Goal: Task Accomplishment & Management: Use online tool/utility

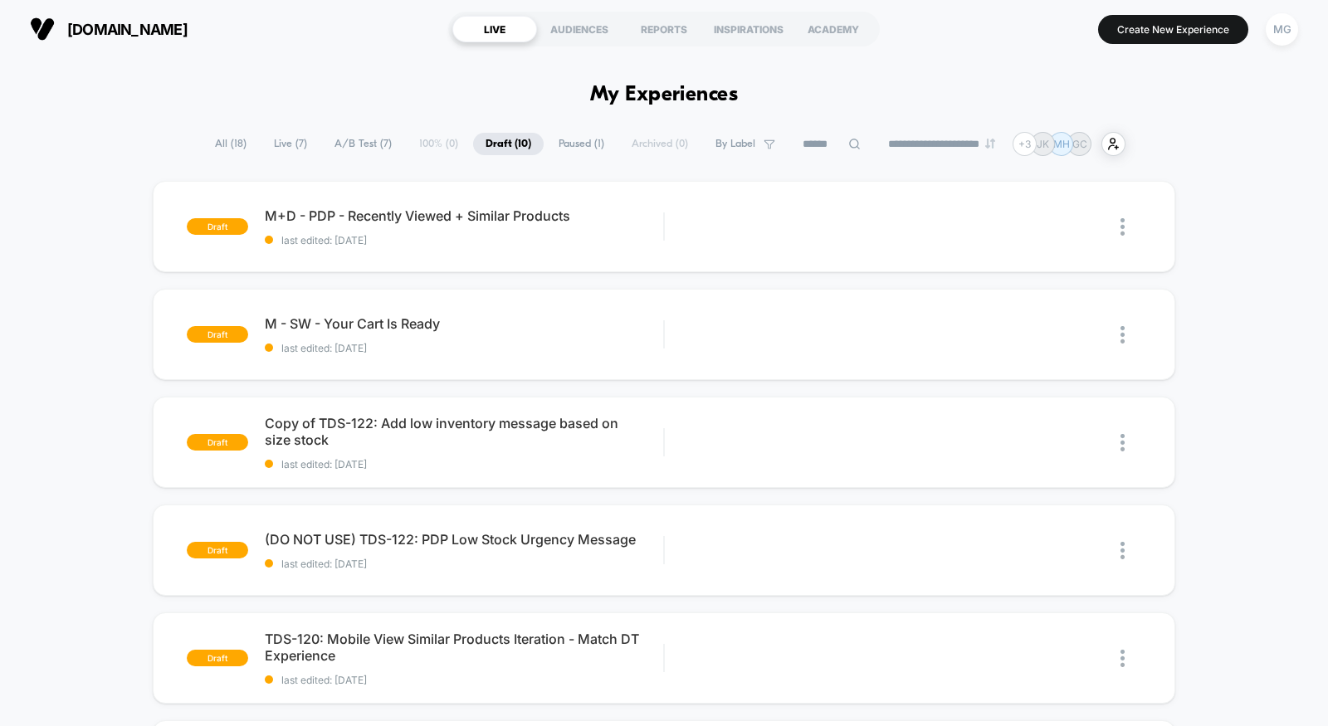
click at [360, 142] on span "A/B Test ( 7 )" at bounding box center [363, 144] width 82 height 22
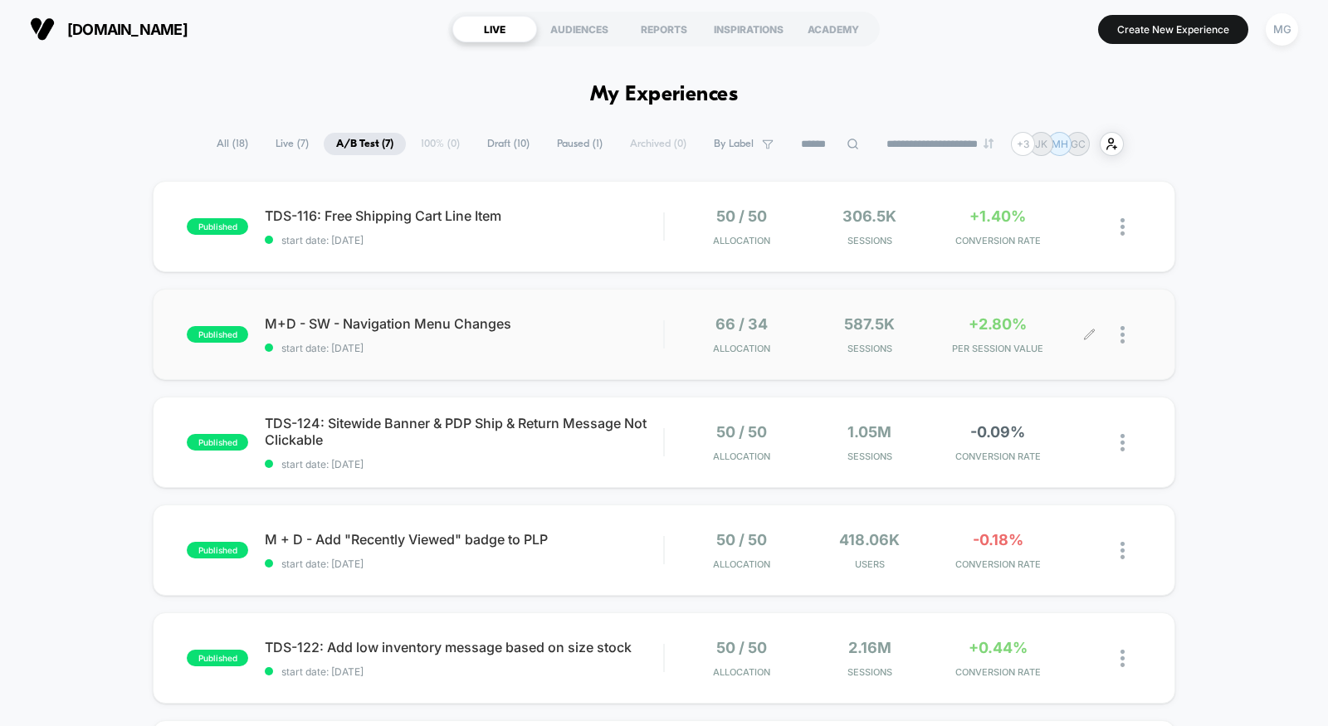
click at [1094, 330] on icon at bounding box center [1089, 334] width 10 height 10
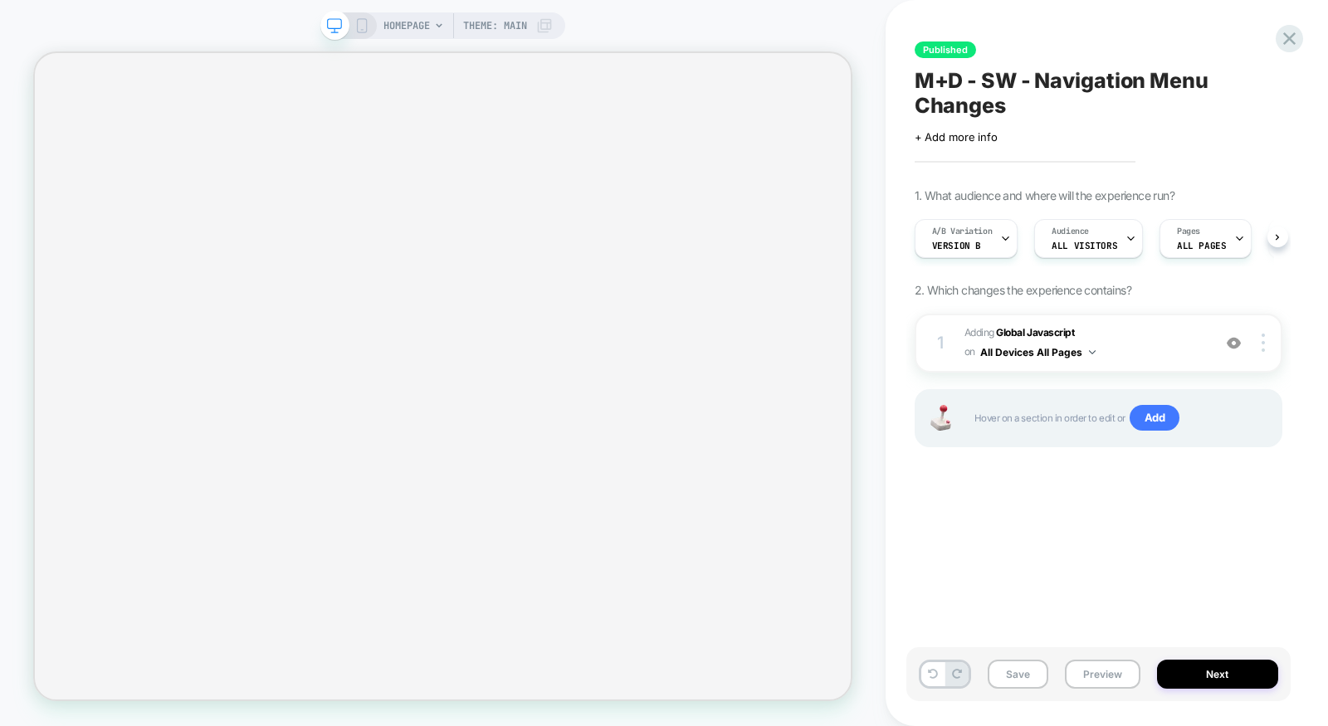
scroll to position [0, 1]
click at [1152, 349] on span "Adding Global Javascript on All Devices All Pages" at bounding box center [1083, 343] width 239 height 39
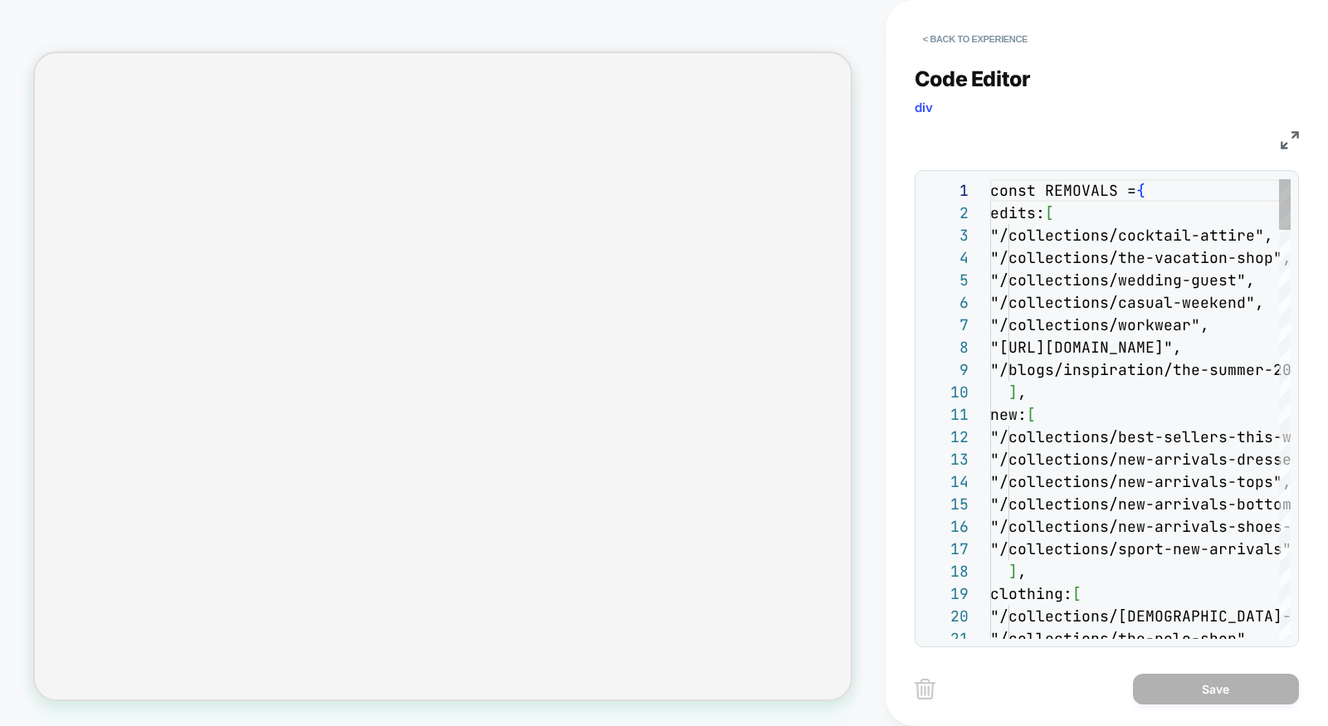
scroll to position [224, 0]
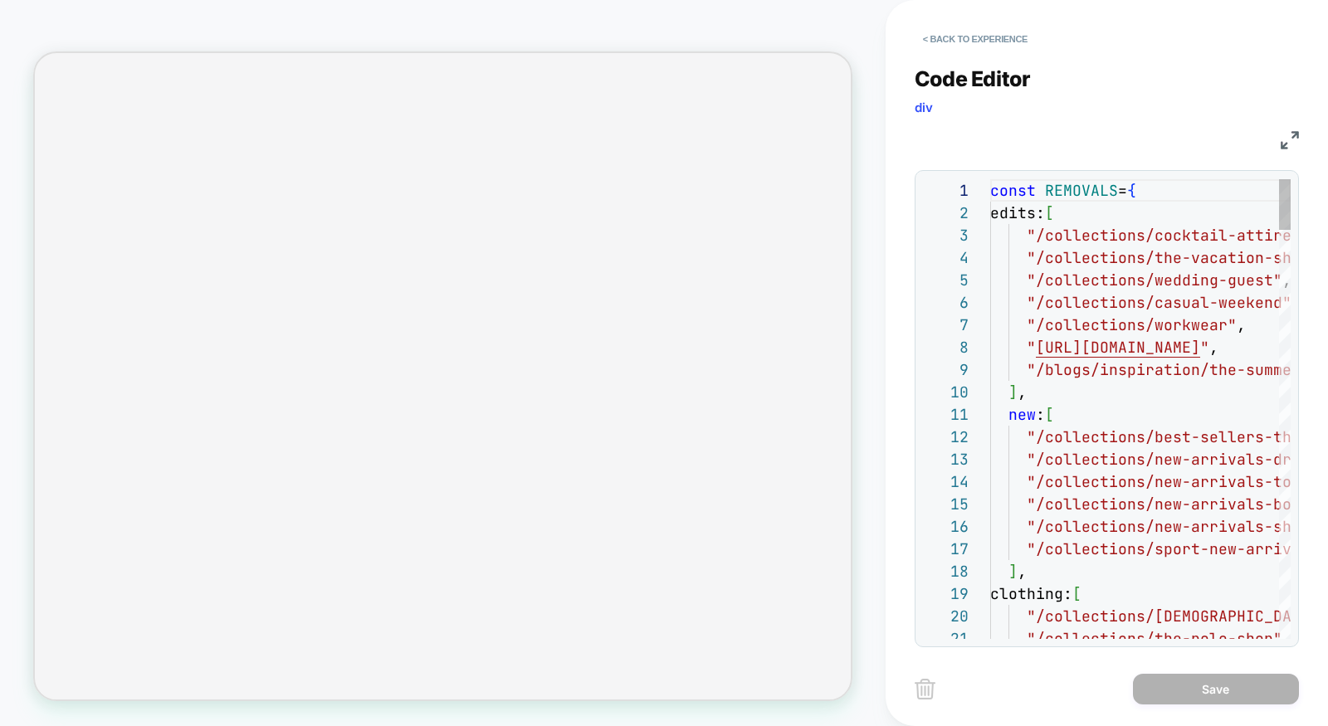
click at [1289, 138] on img at bounding box center [1289, 140] width 18 height 18
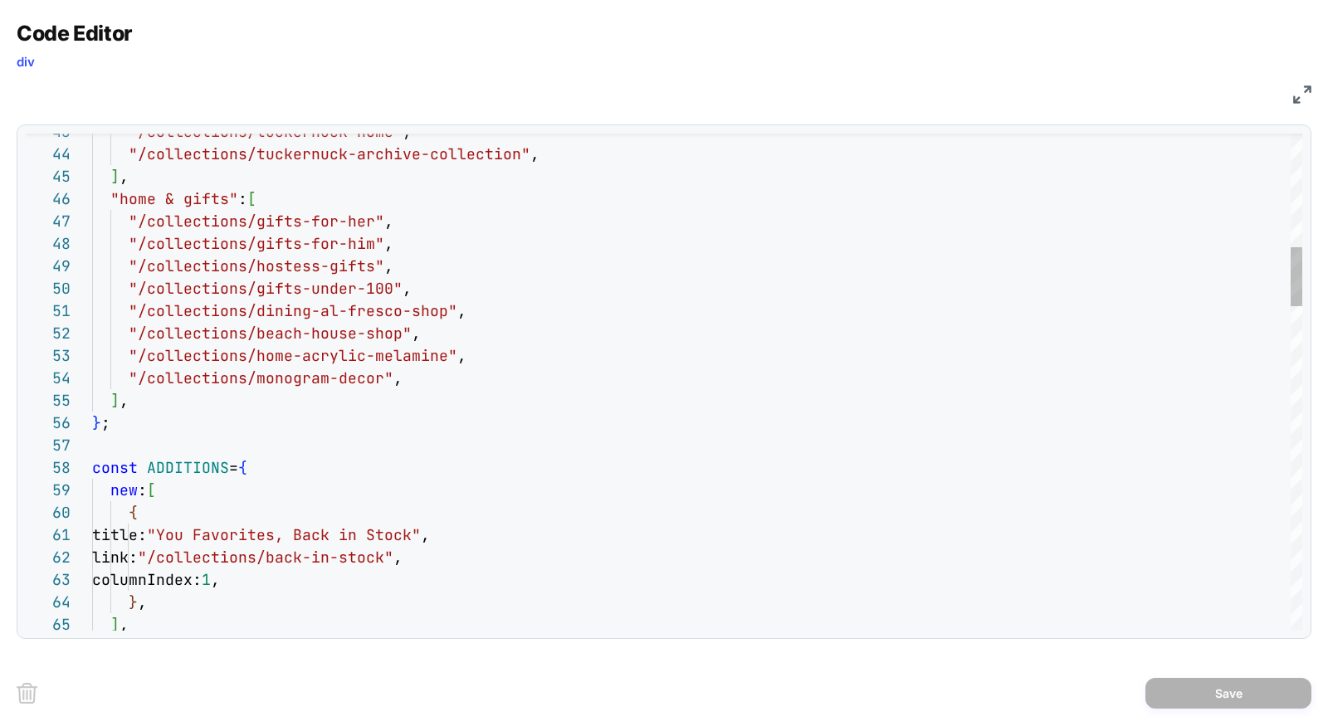
scroll to position [0, 0]
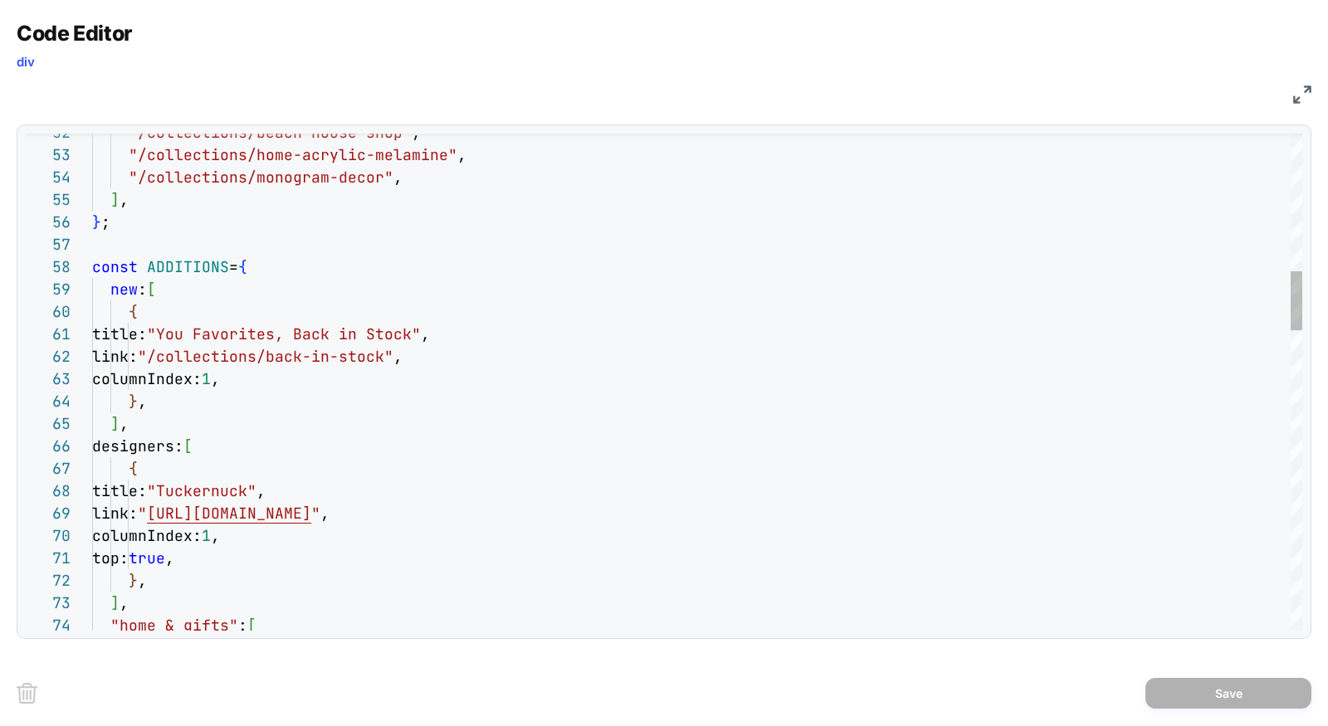
type textarea "**********"
click at [1213, 692] on button "Save" at bounding box center [1228, 693] width 166 height 31
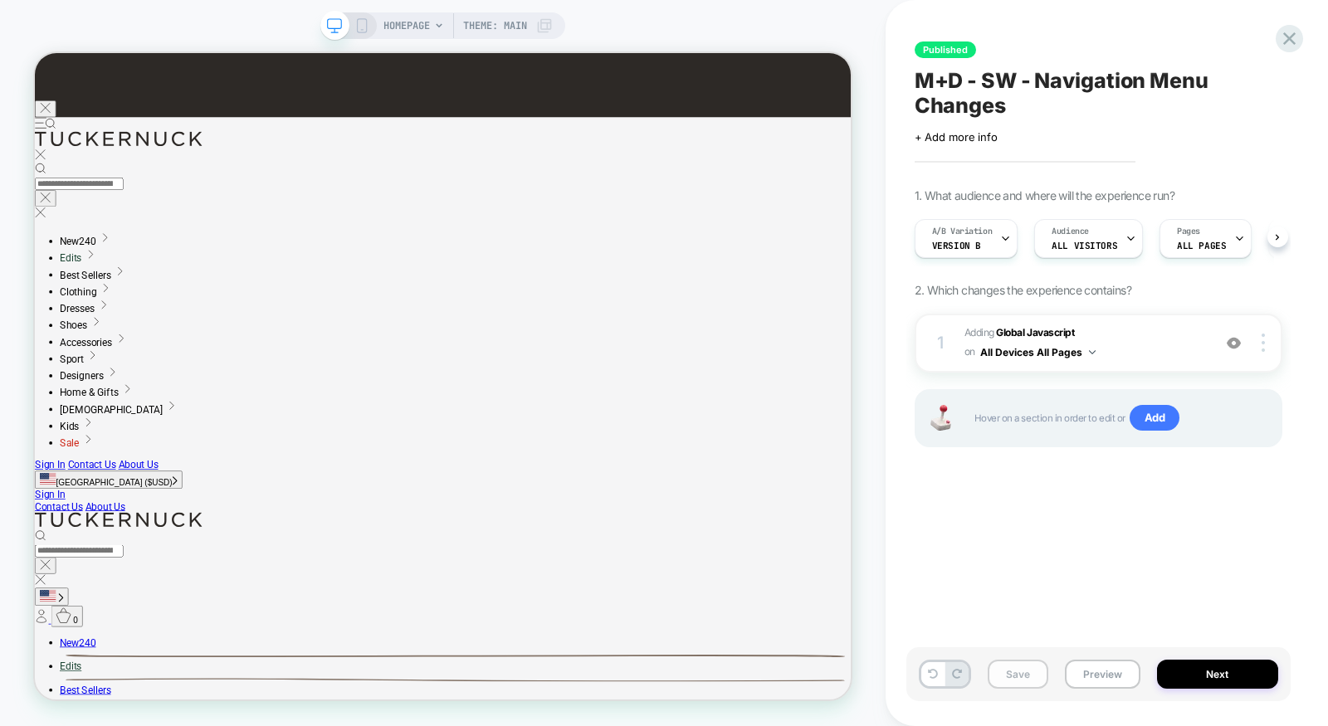
scroll to position [0, 1]
click at [1000, 675] on button "Save" at bounding box center [1017, 674] width 61 height 29
click at [971, 234] on span "A/B Variation" at bounding box center [961, 232] width 61 height 12
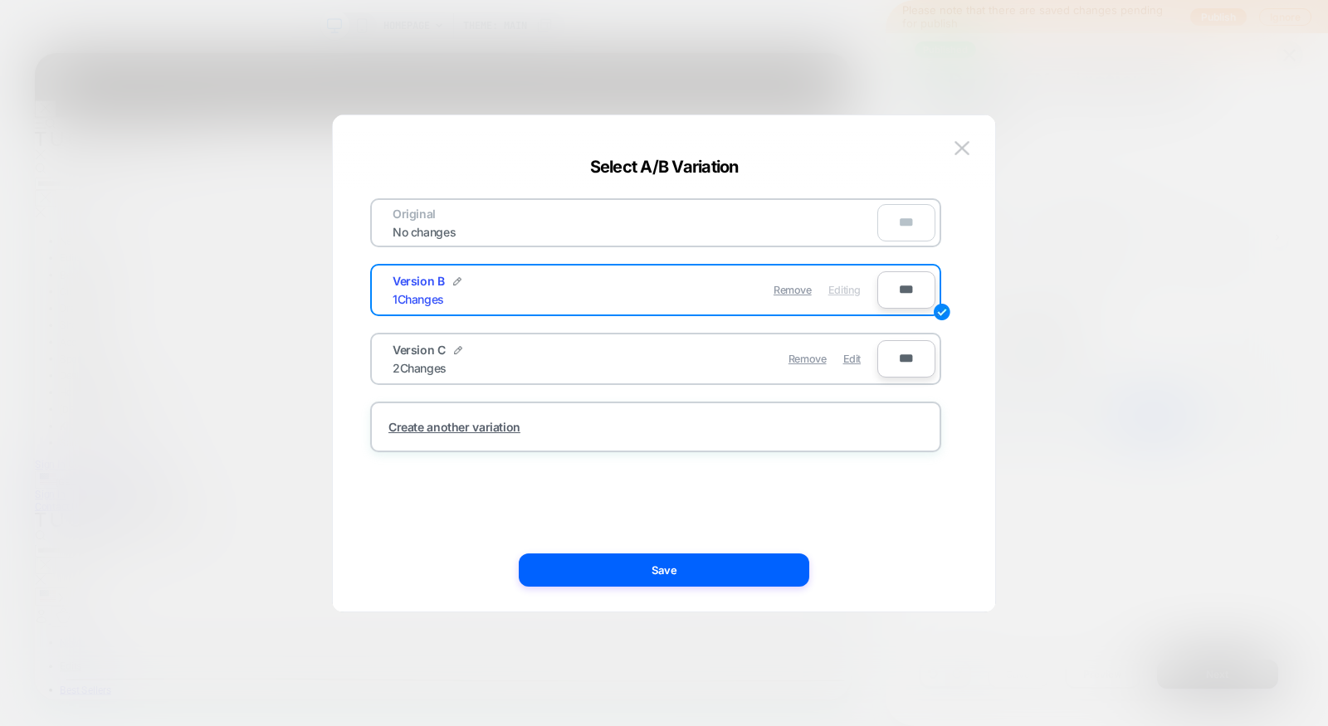
click at [864, 361] on div "Remove Edit" at bounding box center [752, 359] width 234 height 32
click at [852, 361] on span "Edit" at bounding box center [851, 359] width 17 height 12
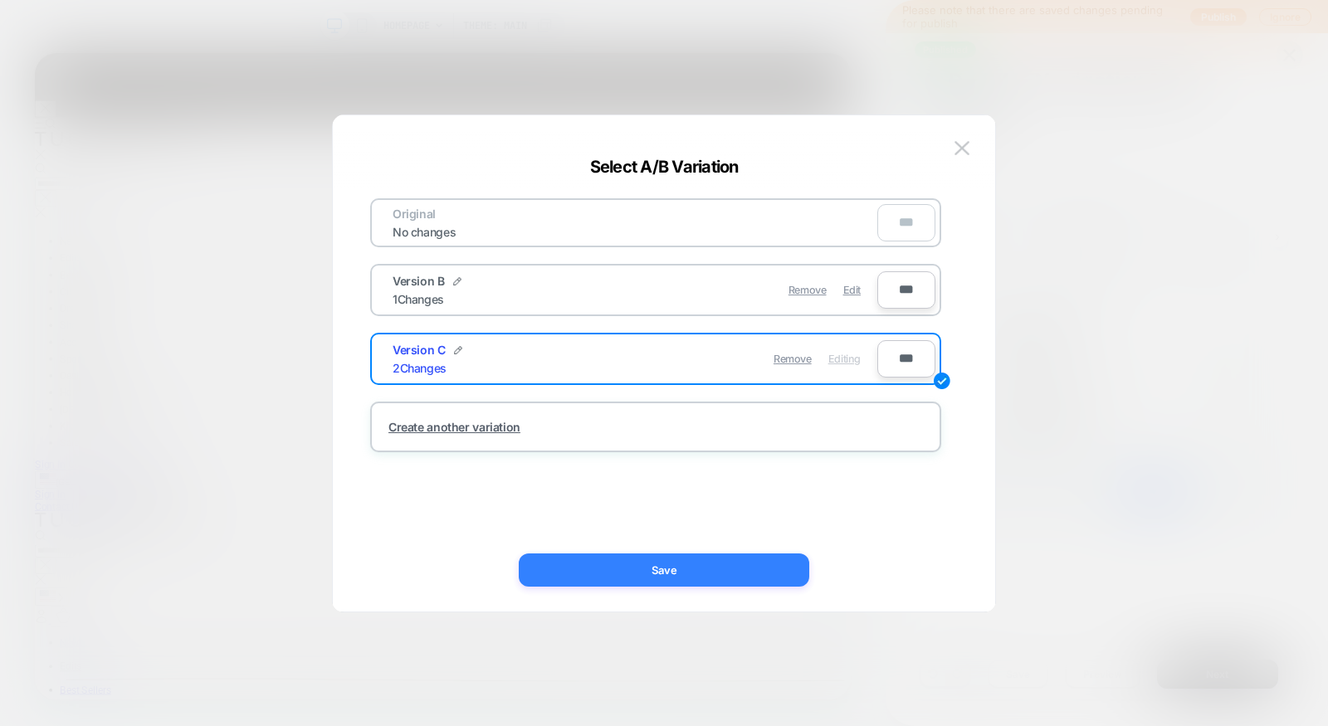
click at [746, 577] on button "Save" at bounding box center [664, 569] width 290 height 33
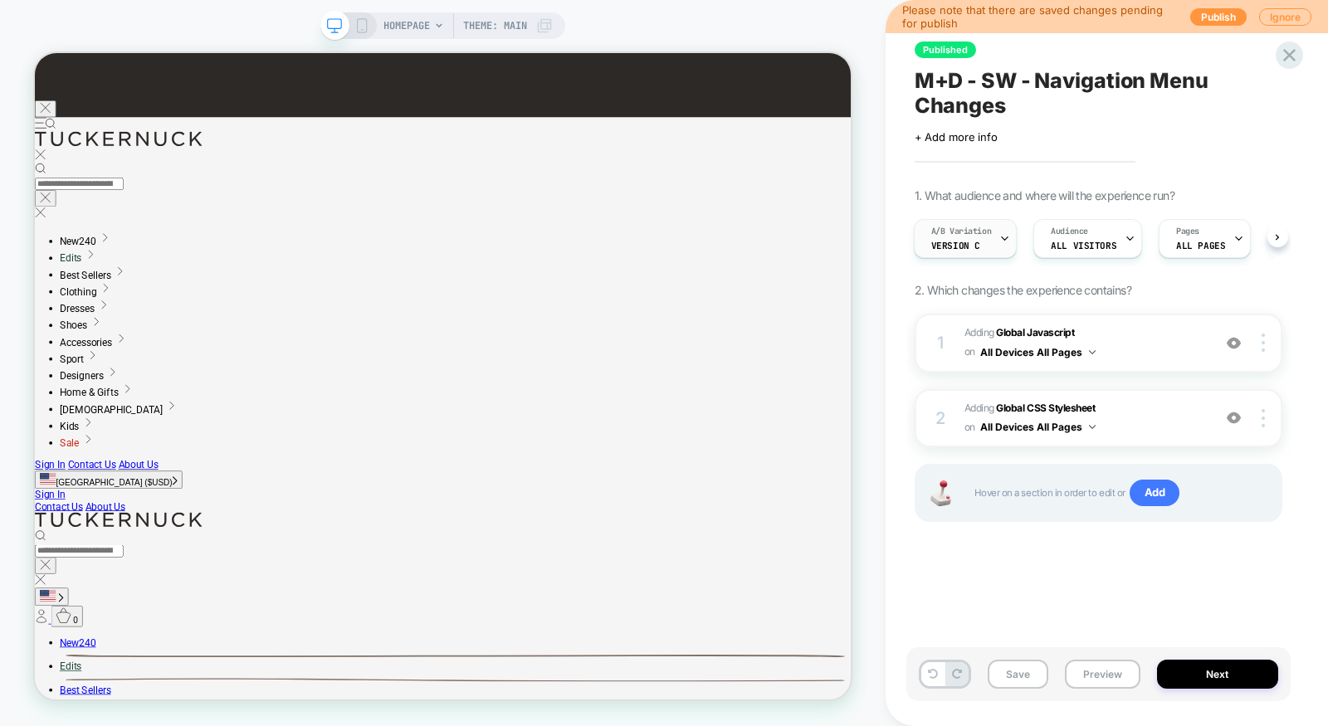
click at [971, 241] on span "Version C" at bounding box center [955, 246] width 49 height 12
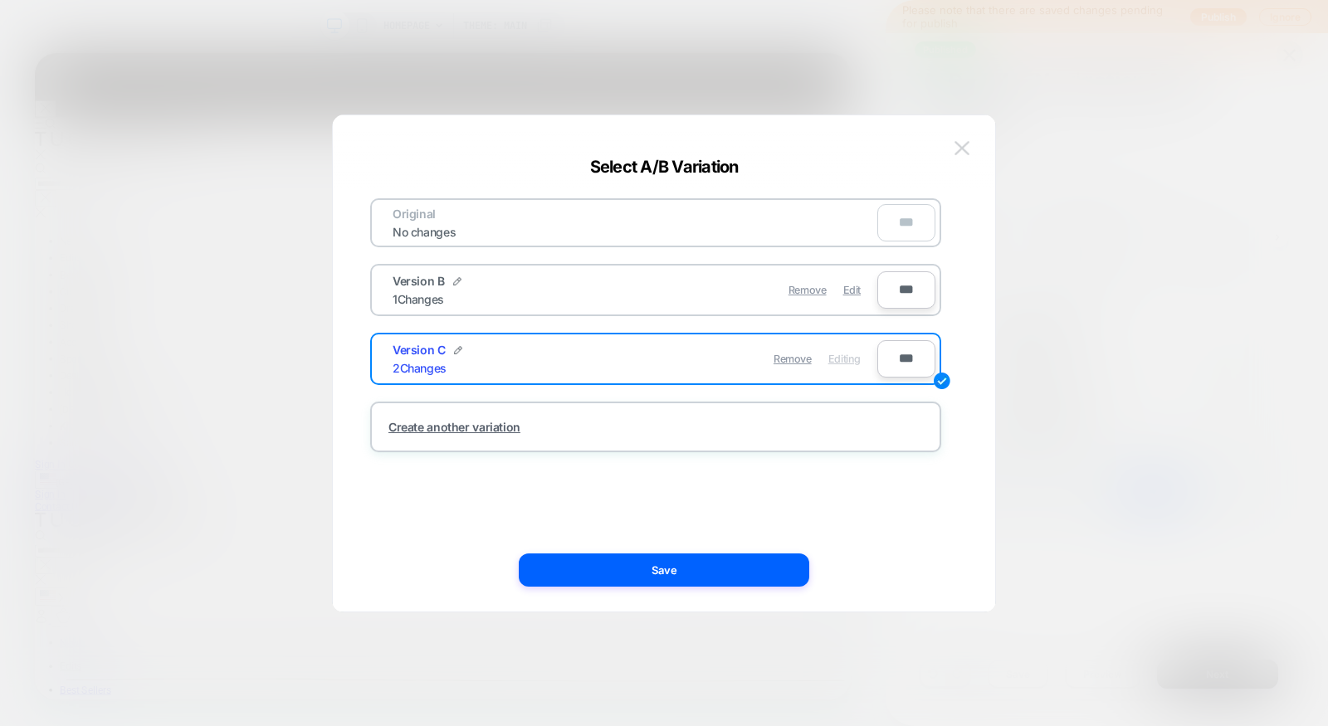
click at [955, 151] on img at bounding box center [961, 148] width 15 height 14
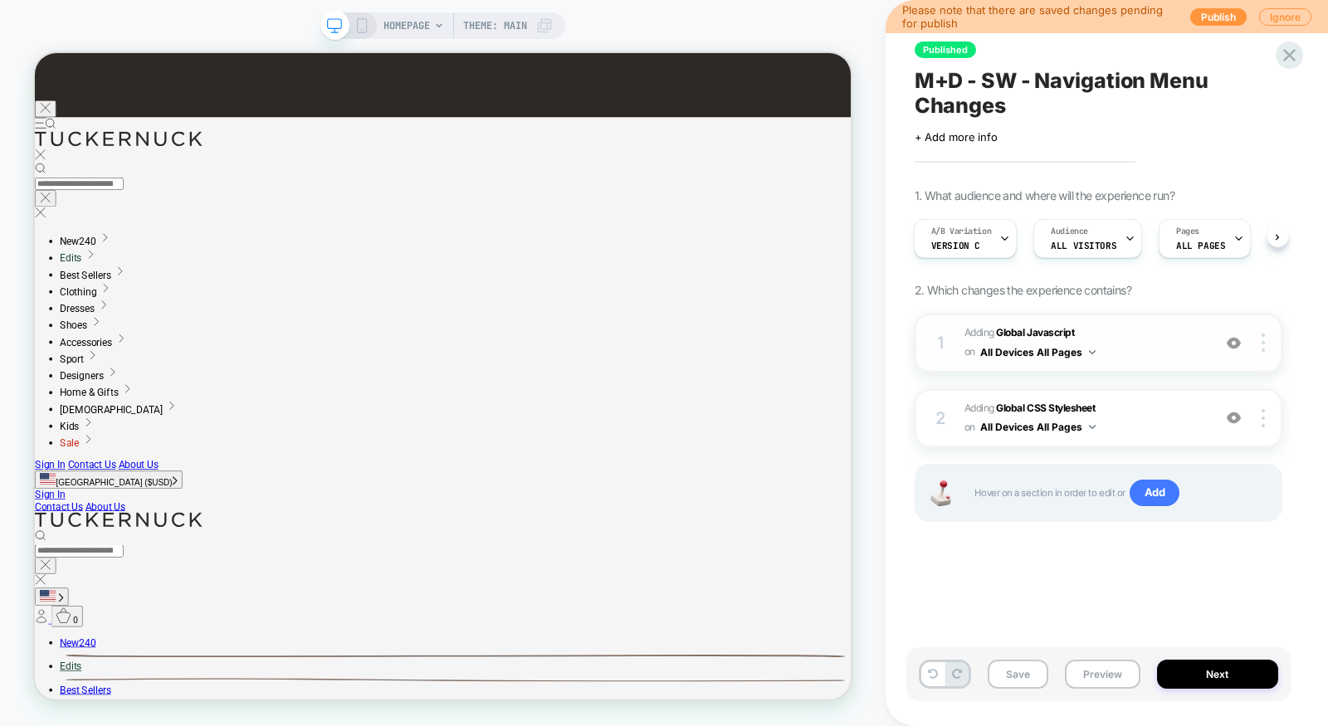
click at [1163, 358] on span "Adding Global Javascript on All Devices All Pages" at bounding box center [1083, 343] width 239 height 39
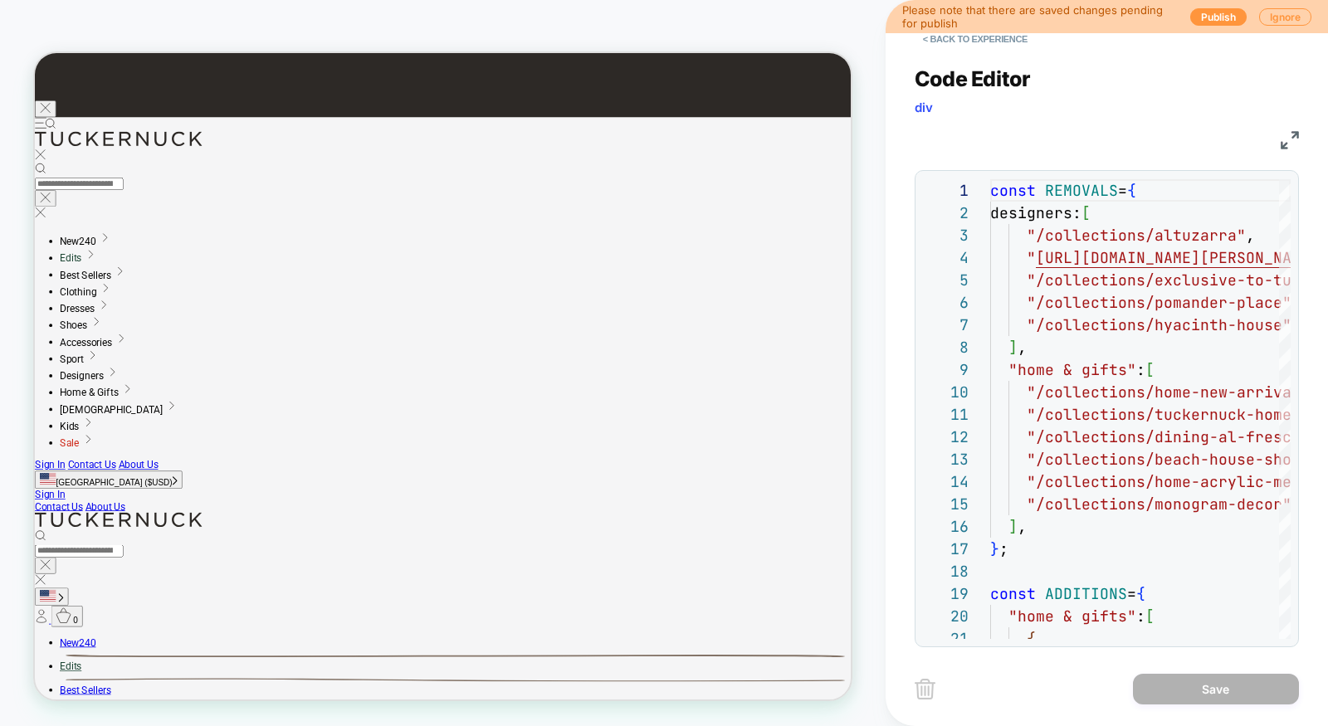
scroll to position [224, 0]
click at [1294, 139] on img at bounding box center [1289, 140] width 18 height 18
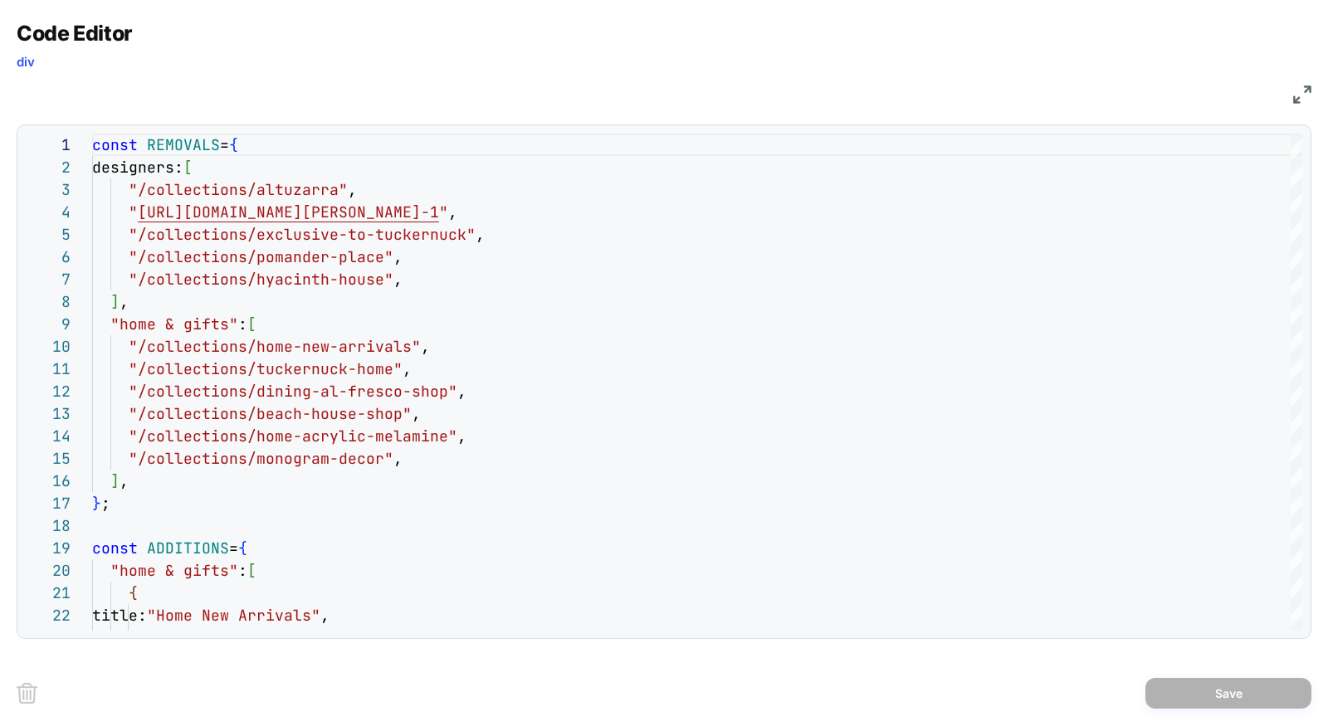
click at [1295, 95] on img at bounding box center [1302, 94] width 18 height 18
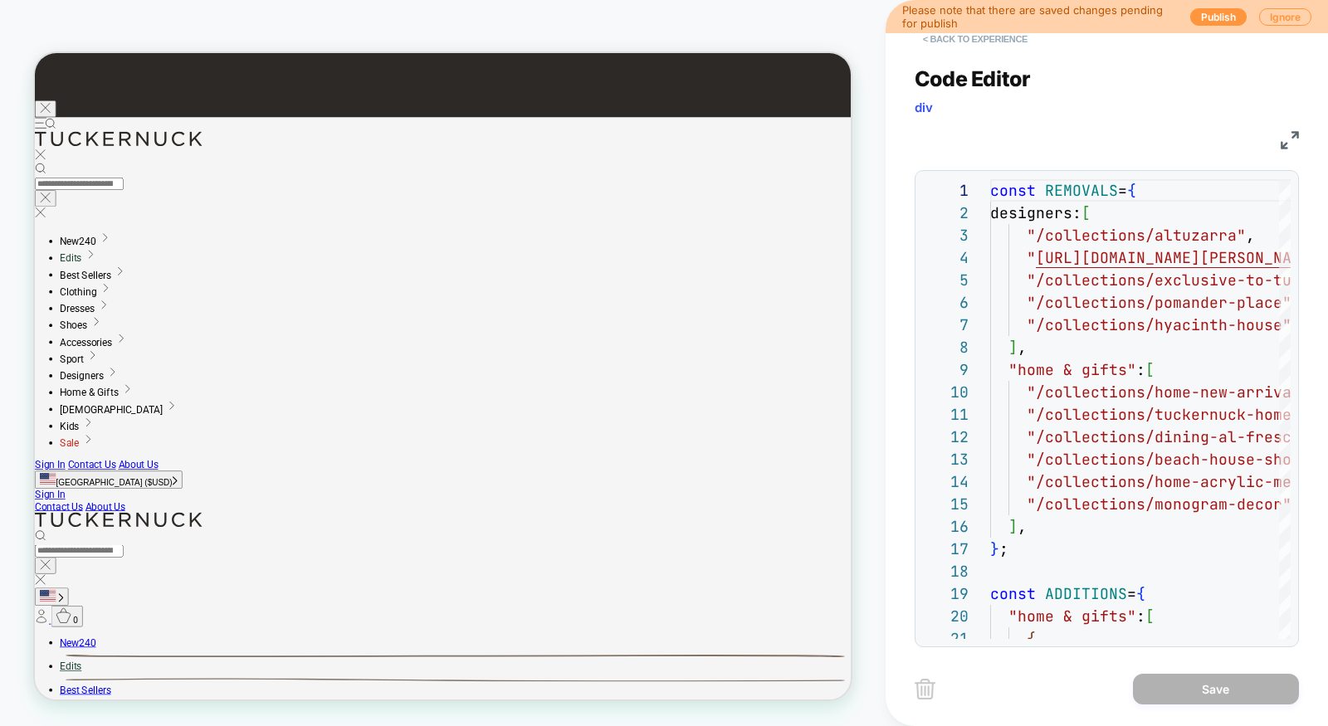
click at [1000, 42] on button "< Back to experience" at bounding box center [974, 39] width 121 height 27
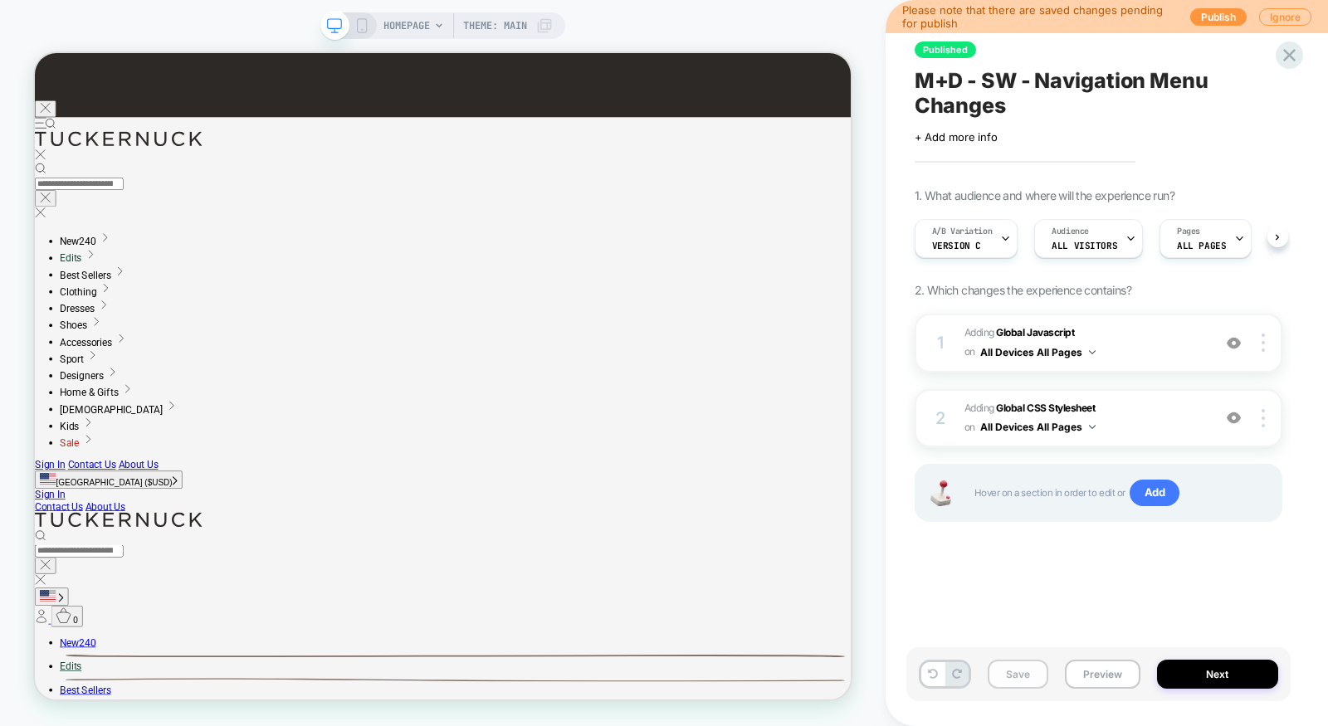
scroll to position [0, 1]
click at [1040, 685] on button "Save" at bounding box center [1017, 674] width 61 height 29
click at [1216, 23] on button "Publish" at bounding box center [1218, 16] width 56 height 17
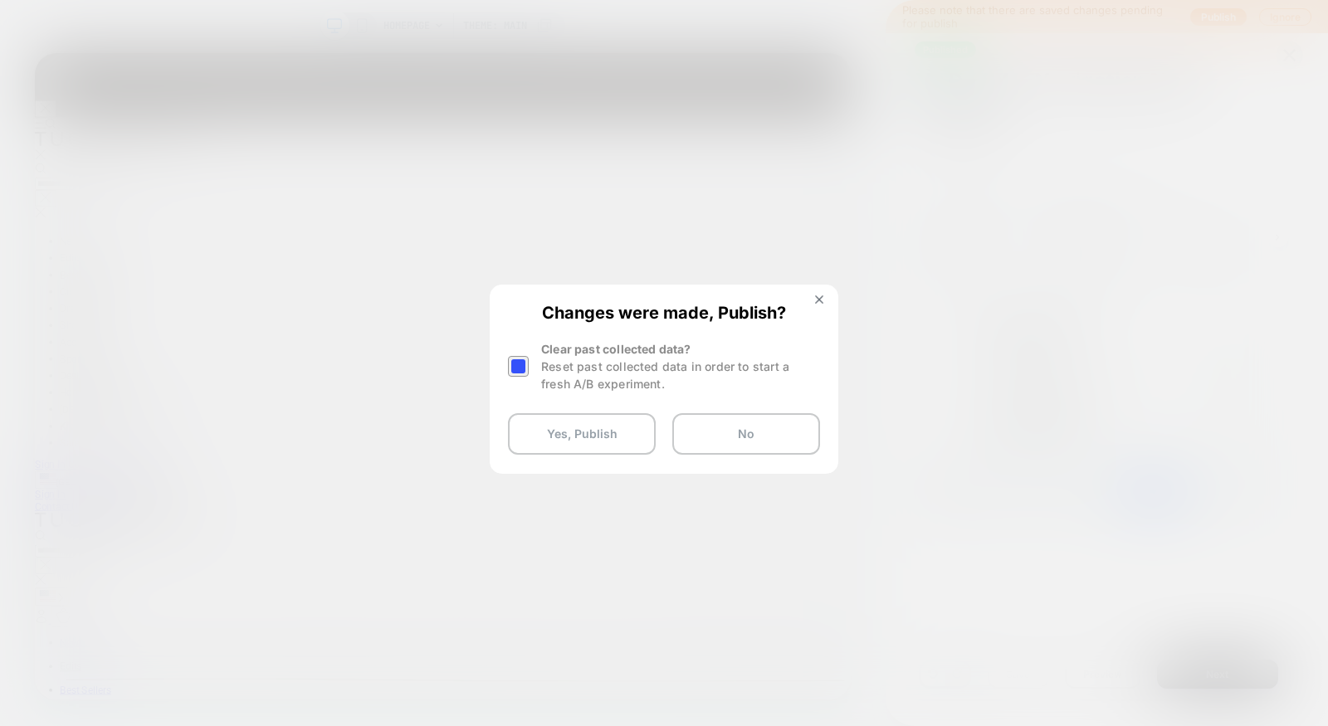
click at [523, 371] on div at bounding box center [518, 366] width 21 height 21
click at [574, 444] on button "Yes, Publish" at bounding box center [582, 433] width 148 height 41
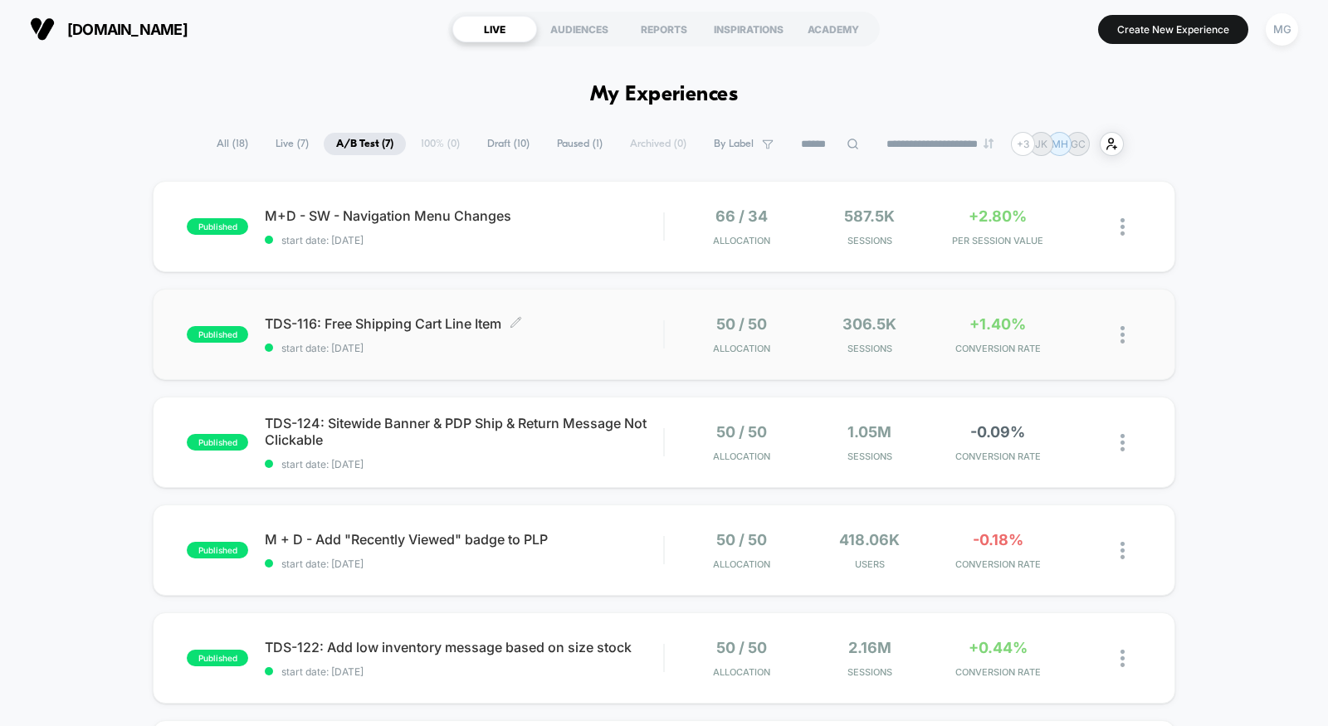
click at [626, 330] on span "TDS-116: Free Shipping Cart Line Item Click to edit experience details" at bounding box center [464, 323] width 398 height 17
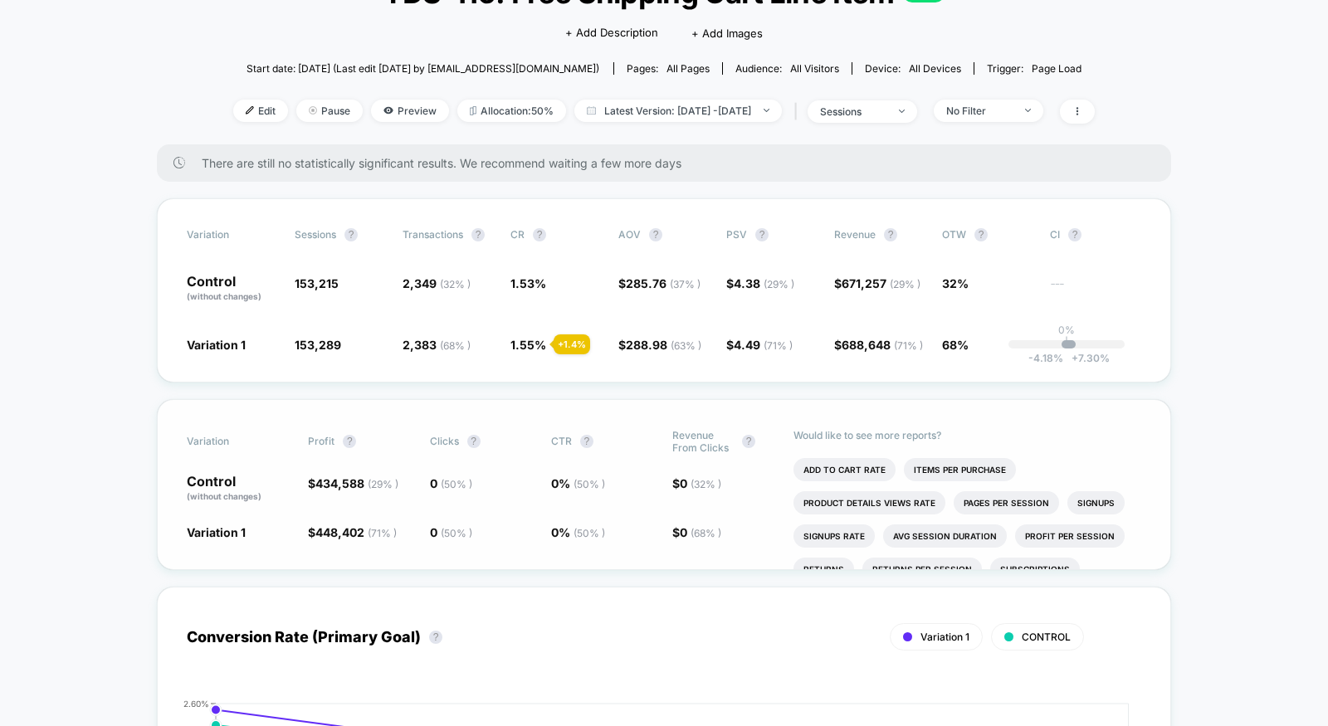
scroll to position [137, 0]
click at [849, 462] on li "Add To Cart Rate" at bounding box center [844, 468] width 102 height 23
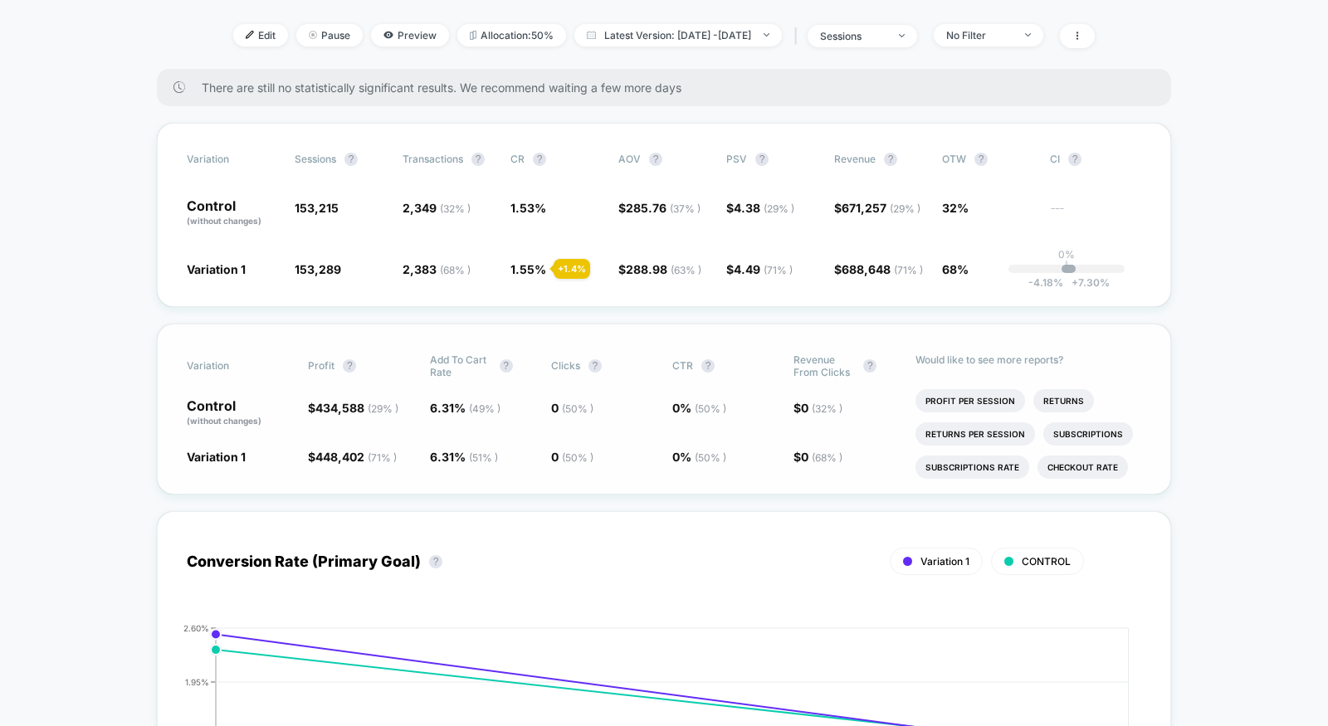
scroll to position [212, 0]
click at [1070, 455] on li "Checkout Rate" at bounding box center [1082, 466] width 90 height 23
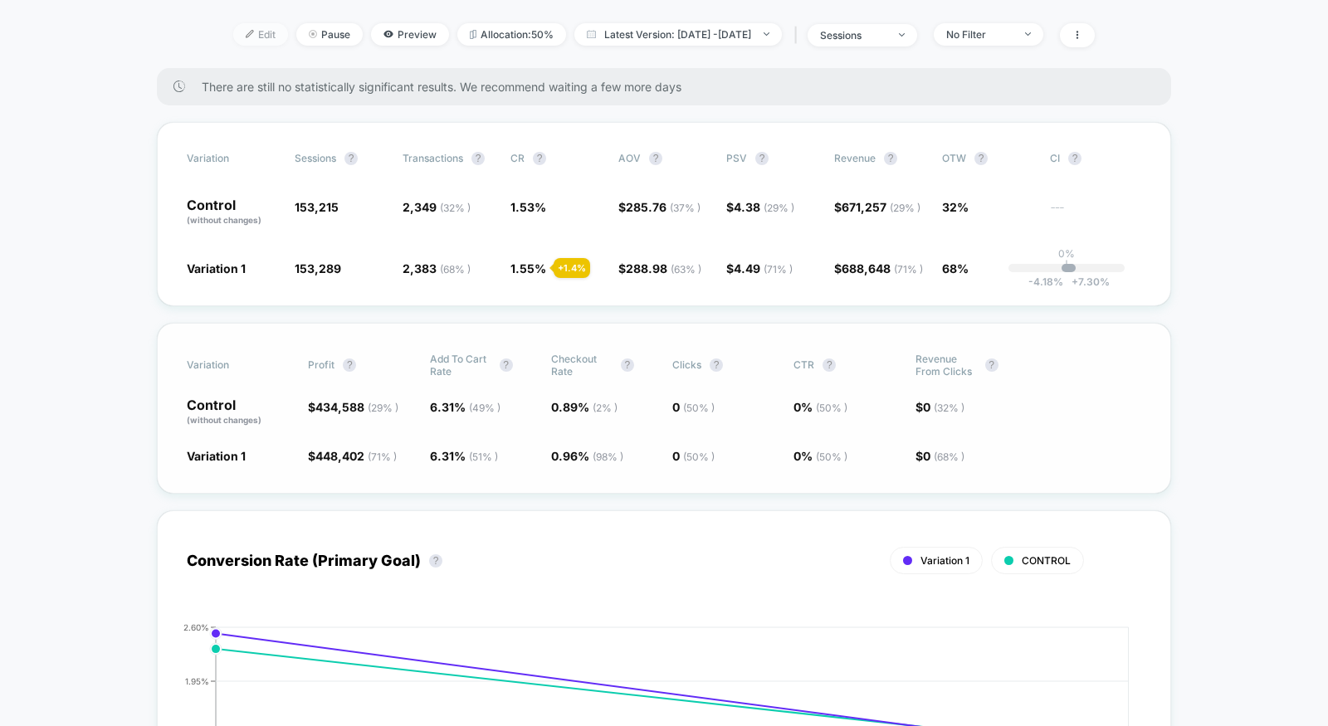
click at [244, 38] on span "Edit" at bounding box center [260, 34] width 55 height 22
